Goal: Complete application form: Complete application form

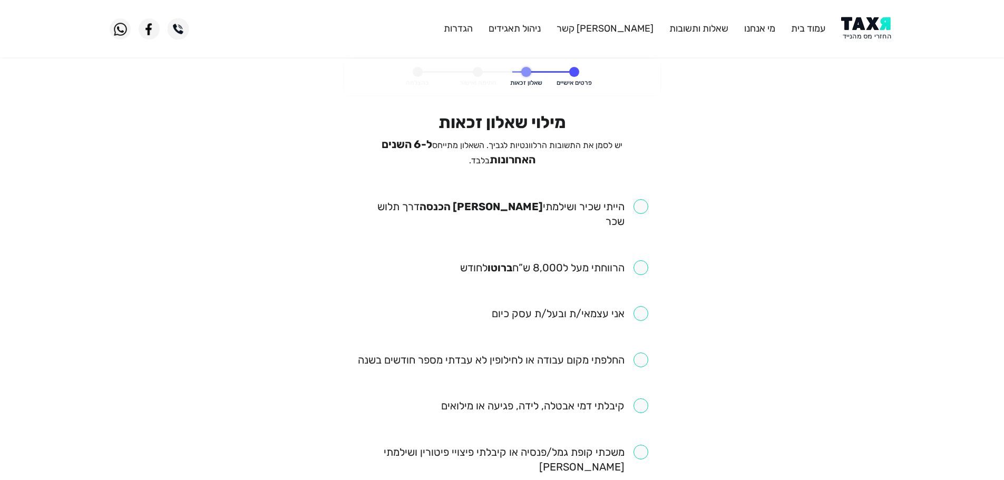
scroll to position [53, 0]
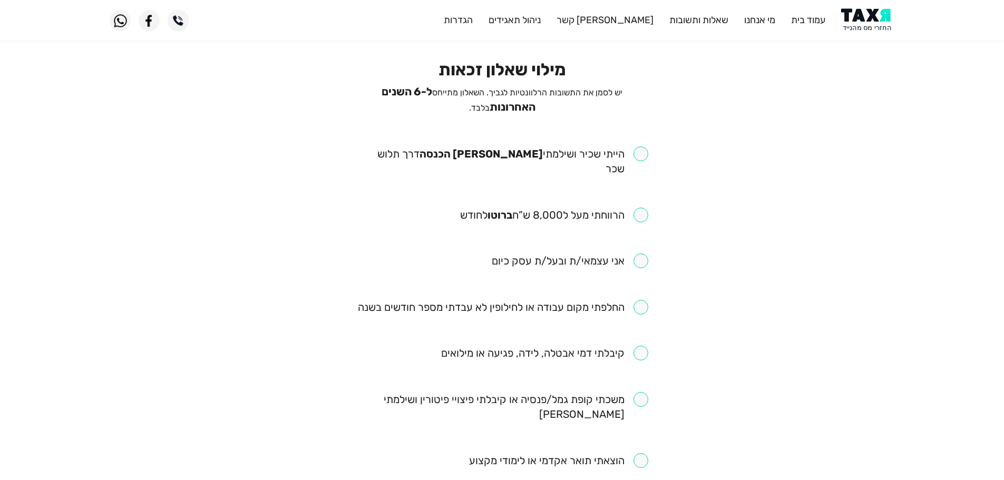
click at [645, 147] on input "checkbox" at bounding box center [502, 162] width 292 height 30
checkbox input "true"
click at [641, 208] on input "checkbox" at bounding box center [554, 215] width 188 height 15
checkbox input "true"
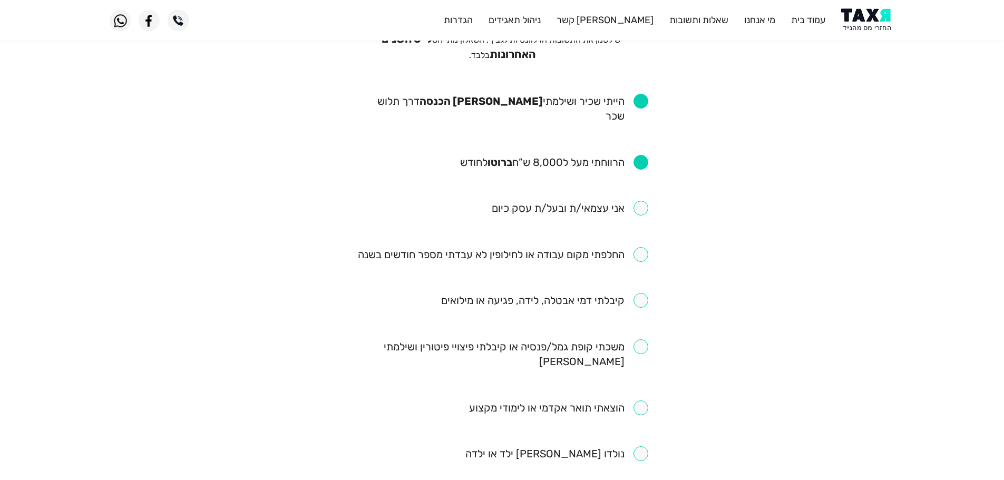
click at [645, 247] on input "checkbox" at bounding box center [503, 254] width 291 height 15
checkbox input "true"
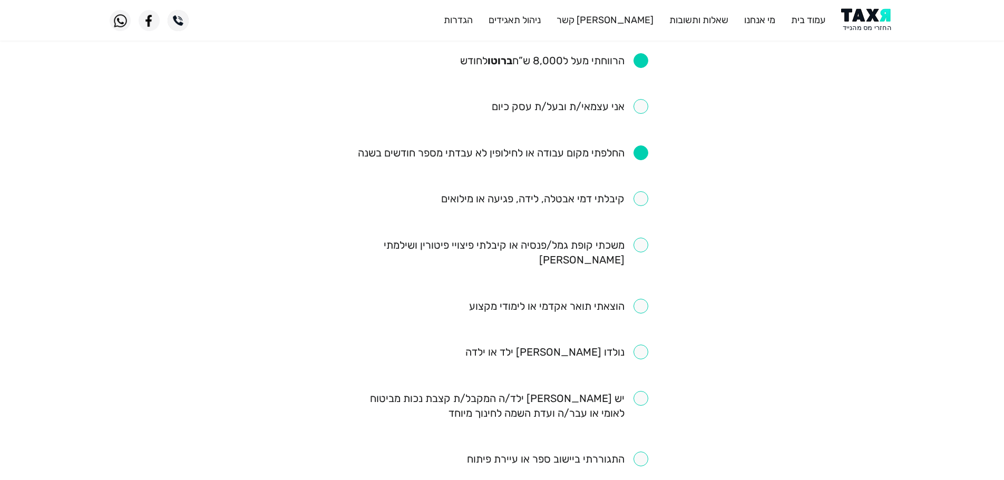
scroll to position [211, 0]
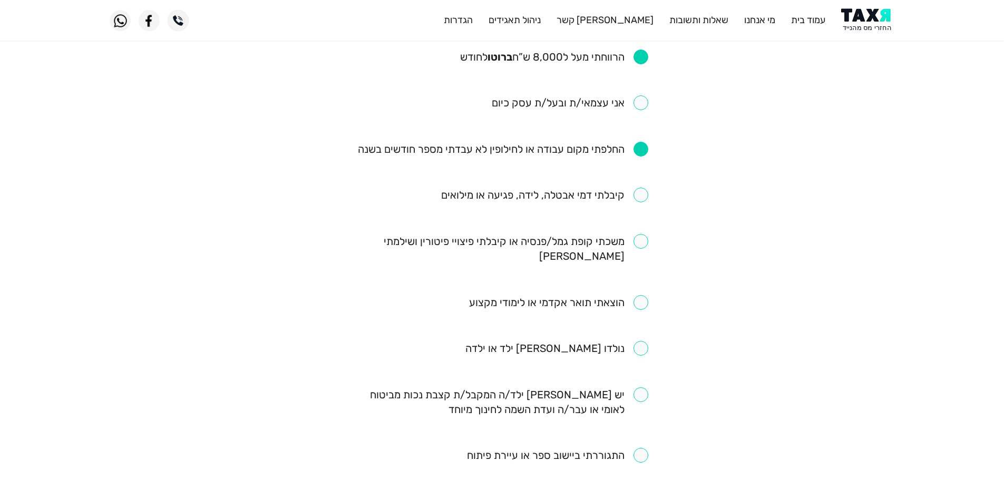
click at [645, 188] on input "checkbox" at bounding box center [544, 195] width 207 height 15
checkbox input "true"
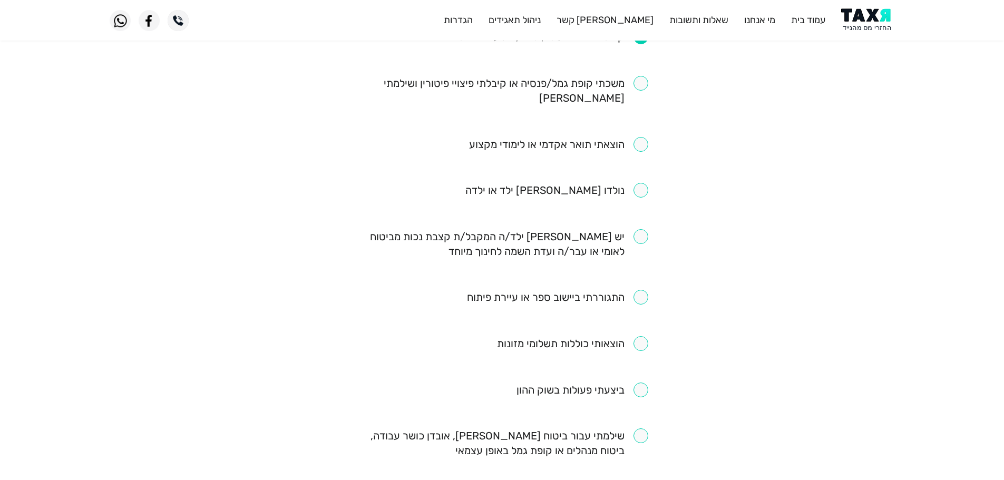
scroll to position [422, 0]
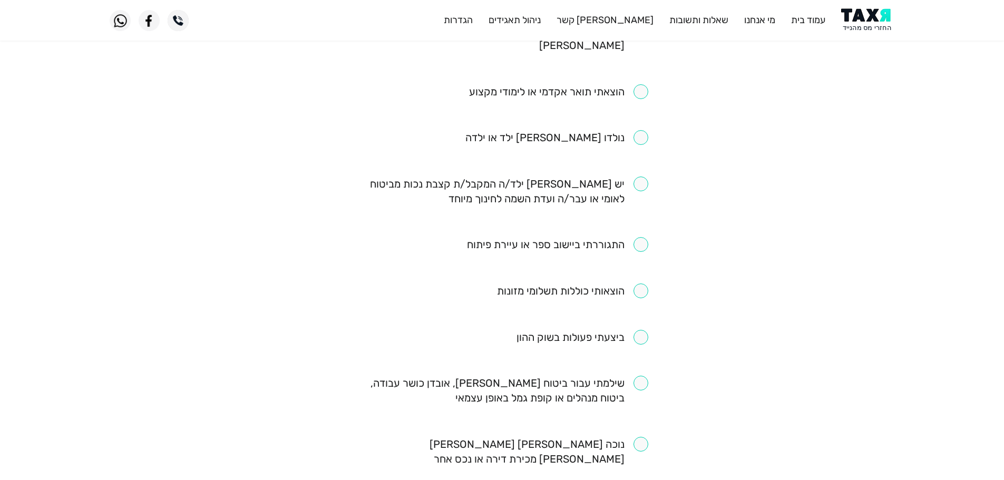
click at [638, 376] on input "checkbox" at bounding box center [502, 391] width 292 height 30
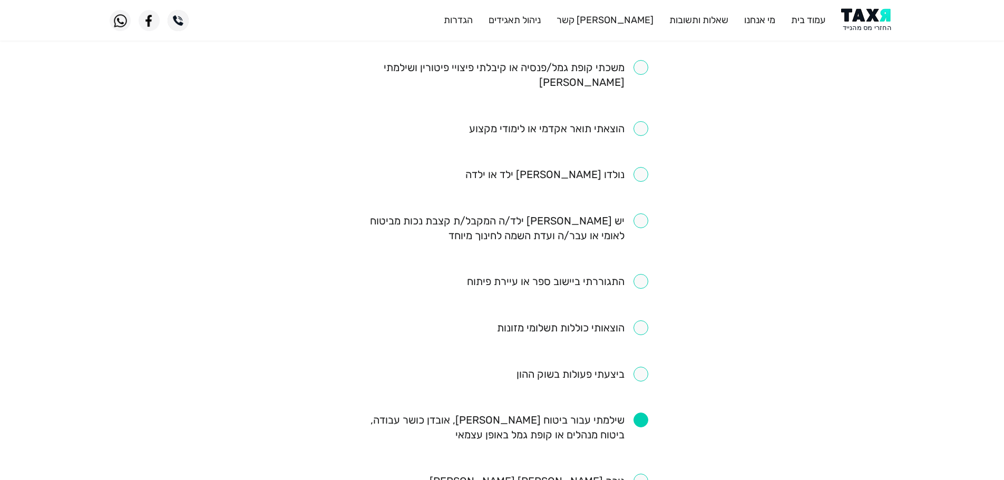
scroll to position [369, 0]
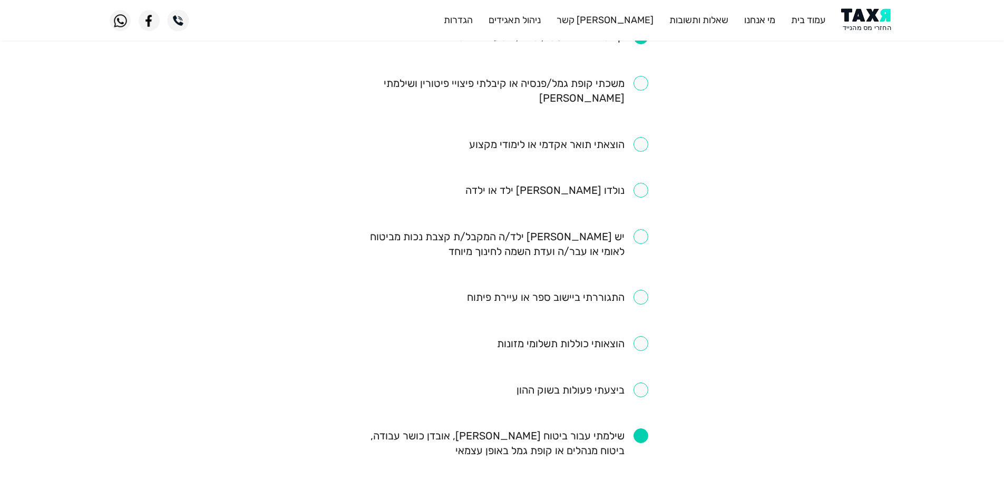
click at [637, 429] on input "checkbox" at bounding box center [502, 444] width 292 height 30
checkbox input "false"
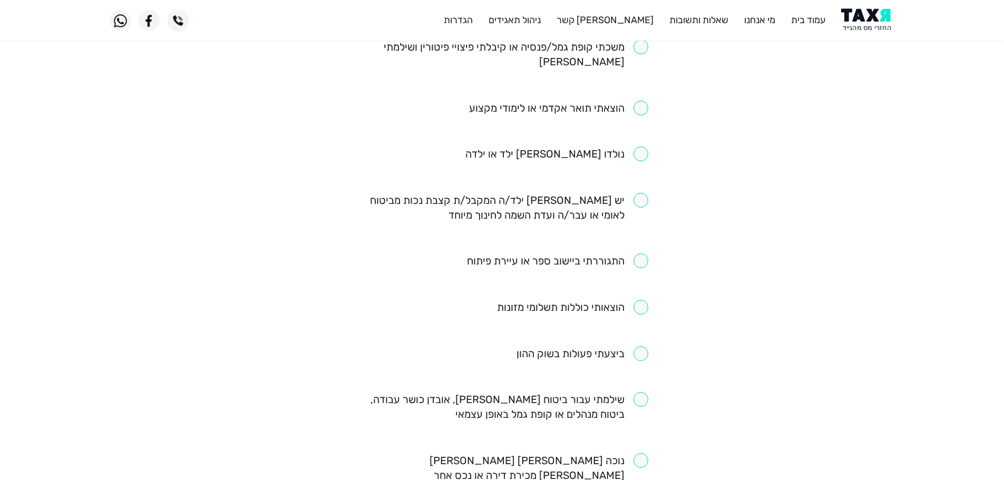
scroll to position [475, 0]
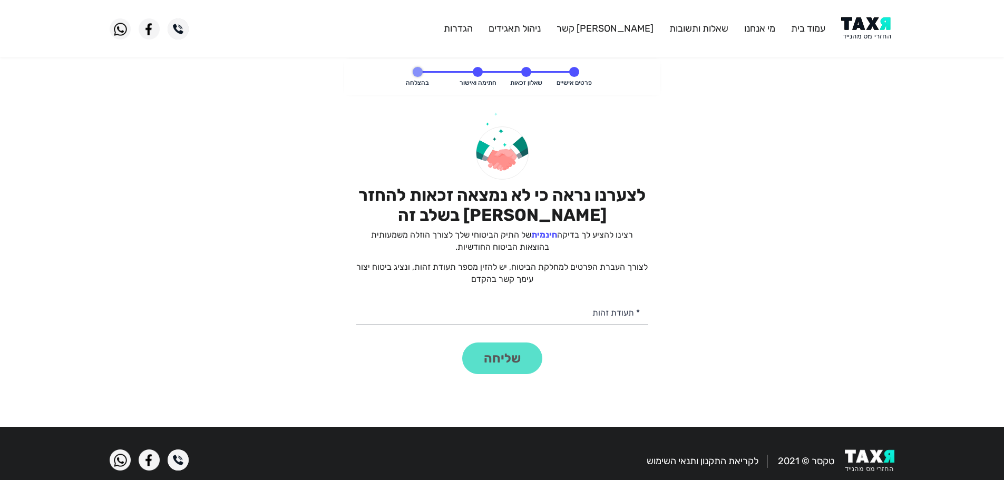
click at [860, 26] on img at bounding box center [867, 29] width 53 height 24
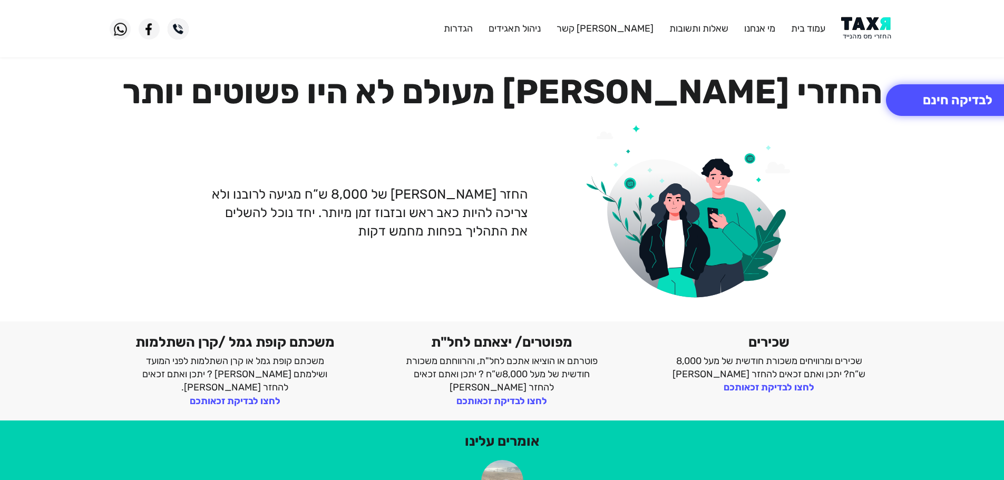
drag, startPoint x: 872, startPoint y: 36, endPoint x: 856, endPoint y: 1, distance: 39.0
click at [871, 36] on img at bounding box center [867, 29] width 53 height 24
click at [858, 35] on img at bounding box center [867, 29] width 53 height 24
click at [876, 31] on img at bounding box center [867, 29] width 53 height 24
click at [925, 91] on button "לבדיקה חינם" at bounding box center [957, 100] width 143 height 32
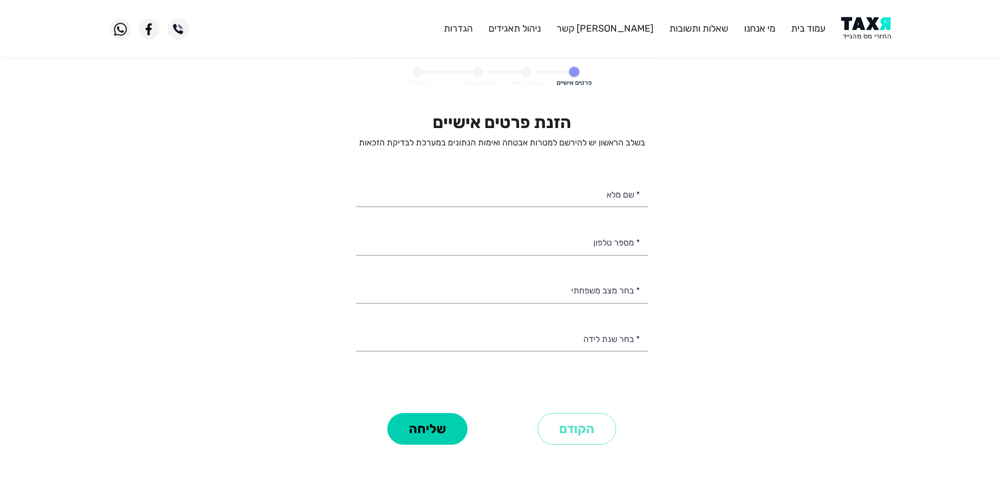
select select
click at [589, 239] on input "* מספר טלפון" at bounding box center [502, 241] width 292 height 27
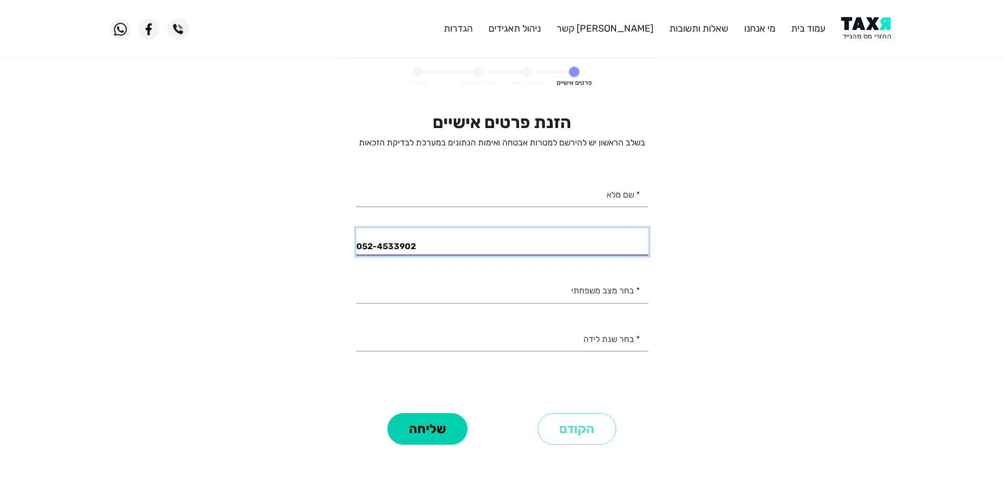
type input "052-4533902"
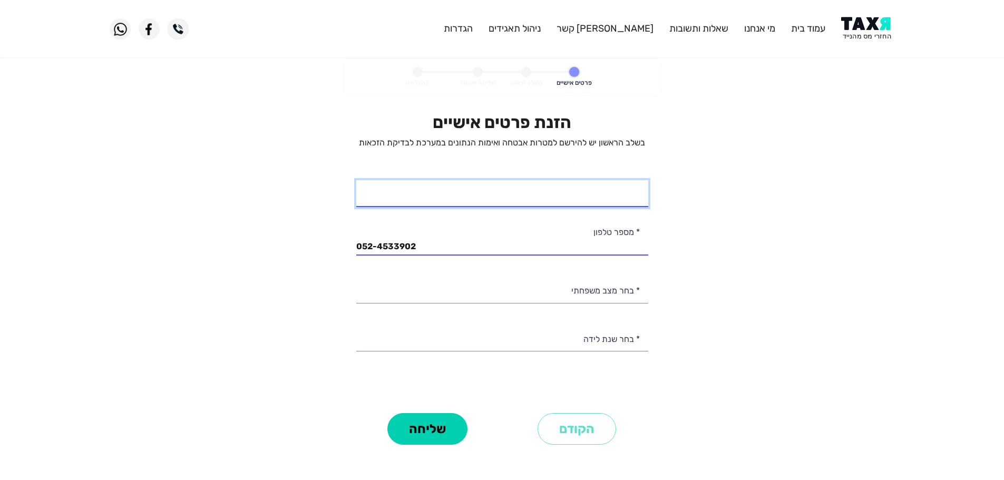
click at [592, 201] on input "* שם מלא" at bounding box center [502, 193] width 292 height 27
type input "[PERSON_NAME]"
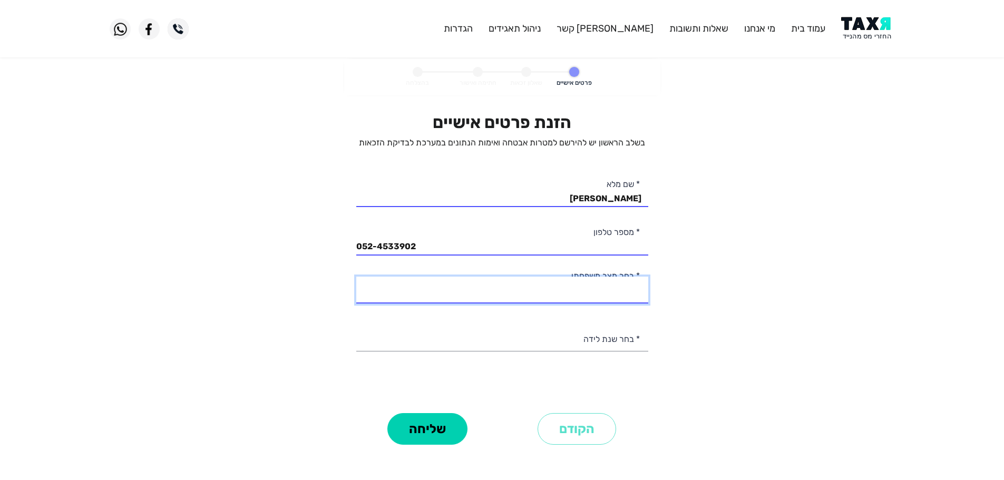
click at [600, 289] on select "רווק/ה נשוי/[PERSON_NAME]/ה אלמן/נה" at bounding box center [502, 290] width 292 height 27
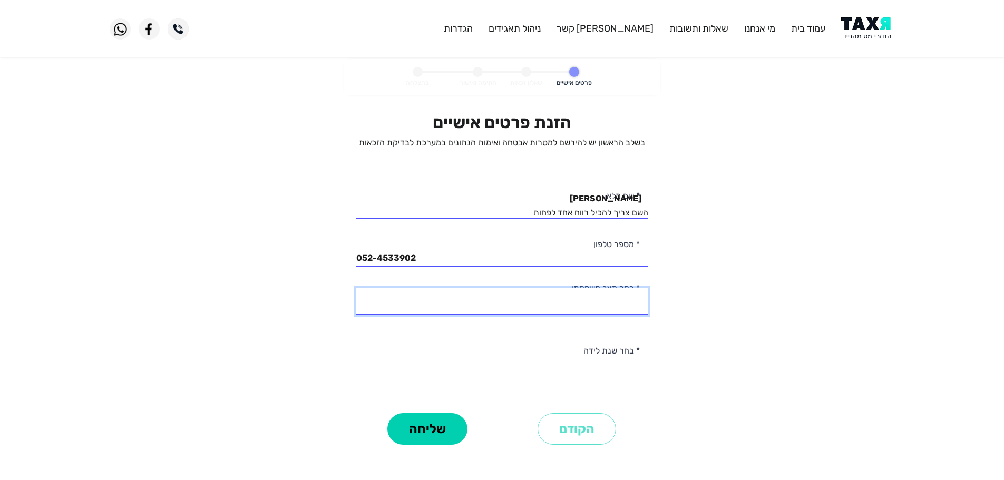
select select "1: Single"
click at [356, 288] on select "רווק/ה נשוי/[PERSON_NAME]/ה אלמן/נה" at bounding box center [502, 301] width 292 height 27
click at [609, 201] on input "[PERSON_NAME]" at bounding box center [502, 193] width 292 height 27
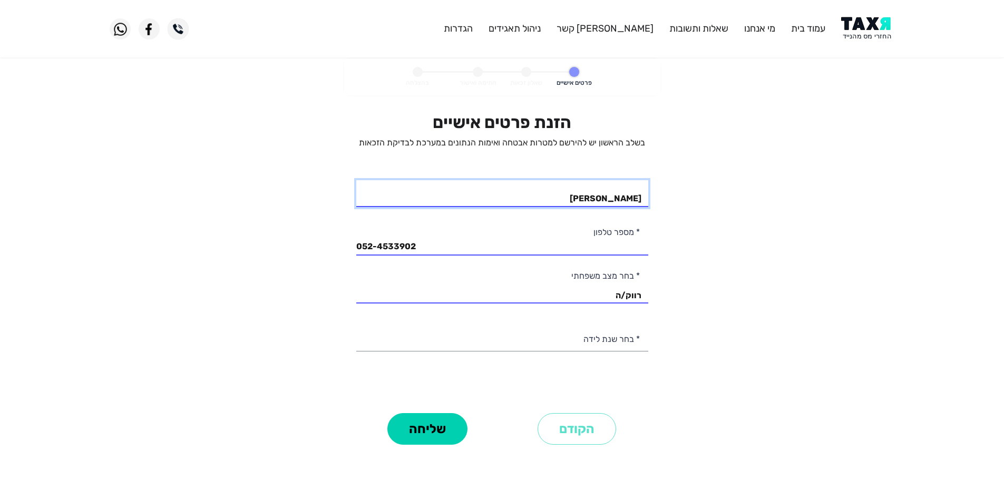
type input "[PERSON_NAME]"
drag, startPoint x: 625, startPoint y: 344, endPoint x: 626, endPoint y: 363, distance: 19.0
click at [625, 344] on select "2003 2002 2001 2000 1999 1998 1997 1996 1995 1994 1993 1992 1991 1990 1989 1988…" at bounding box center [502, 338] width 292 height 27
select select "22: 1982"
click at [356, 325] on select "2003 2002 2001 2000 1999 1998 1997 1996 1995 1994 1993 1992 1991 1990 1989 1988…" at bounding box center [502, 338] width 292 height 27
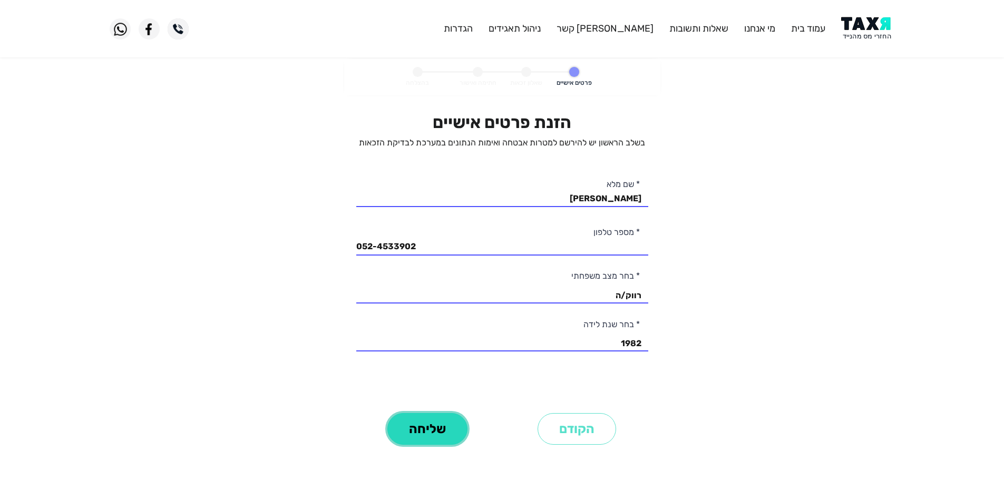
click at [444, 432] on button "שליחה" at bounding box center [428, 429] width 80 height 32
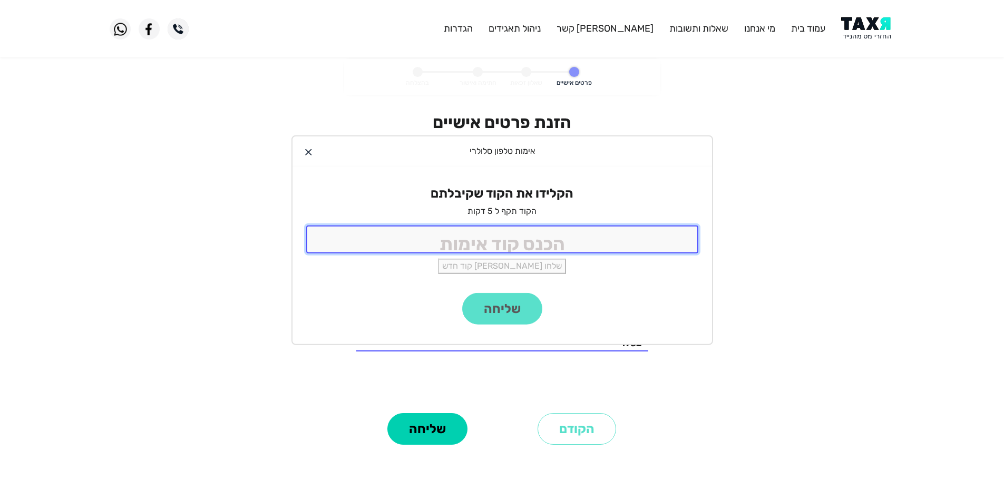
click at [591, 237] on input "tel" at bounding box center [502, 240] width 392 height 28
type input "9988"
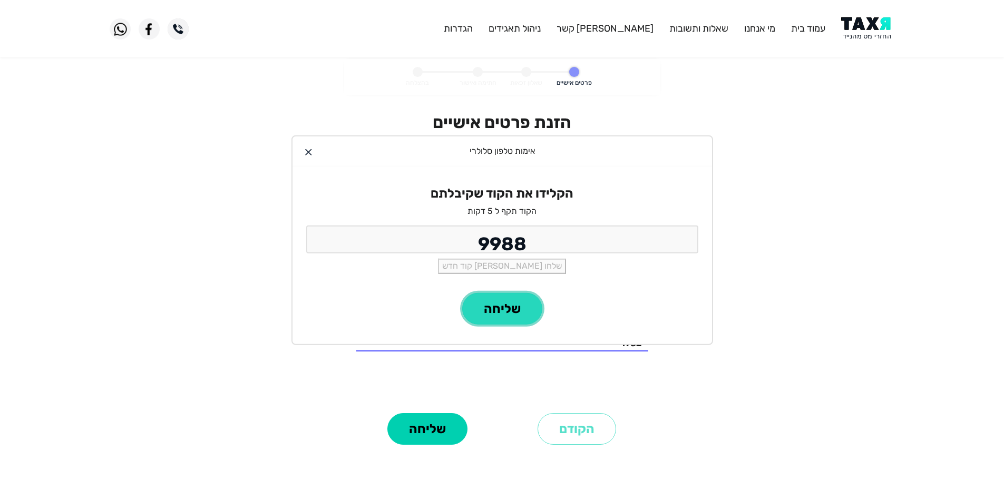
click at [519, 313] on button "שליחה" at bounding box center [502, 309] width 80 height 32
